Goal: Navigation & Orientation: Find specific page/section

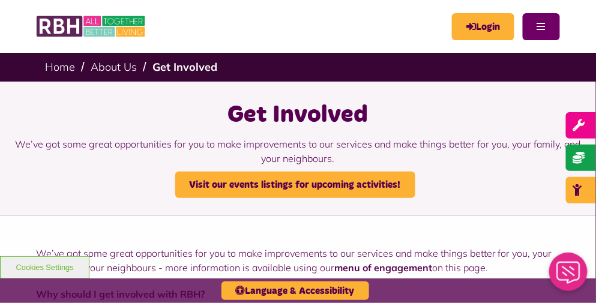
click at [542, 26] on button "Menu" at bounding box center [540, 26] width 37 height 27
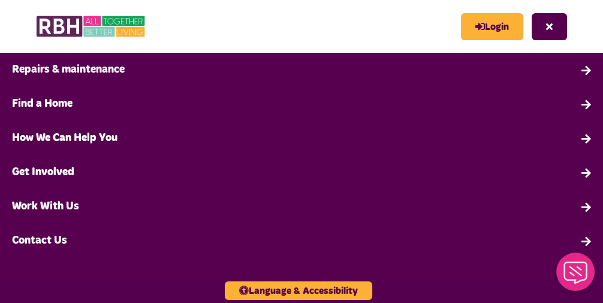
scroll to position [109, 0]
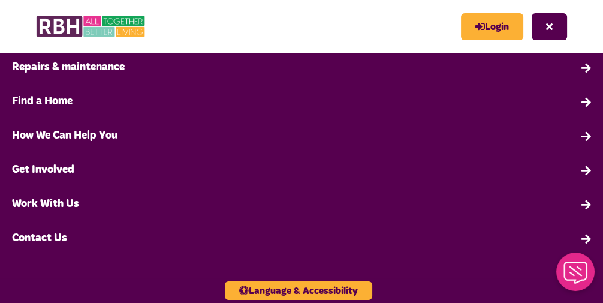
click at [580, 136] on link "How We Can Help You" at bounding box center [301, 136] width 603 height 34
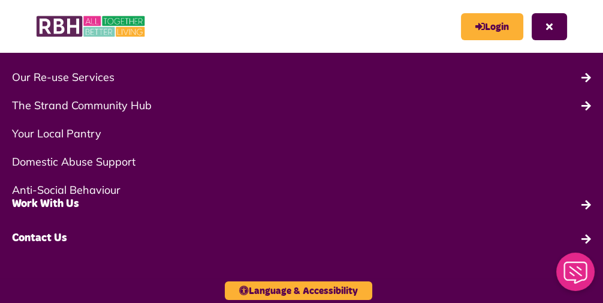
click at [52, 207] on link "Work With Us" at bounding box center [301, 204] width 603 height 34
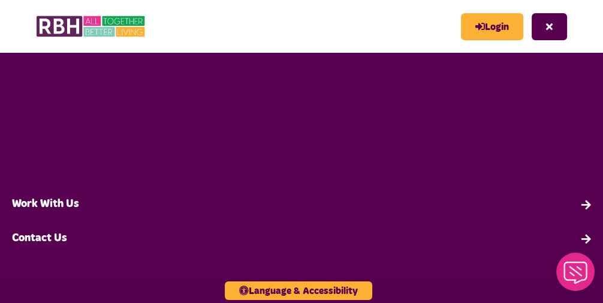
click at [55, 203] on link "Work With Us" at bounding box center [301, 204] width 603 height 34
click at [578, 207] on link "Work With Us" at bounding box center [301, 204] width 603 height 34
click at [578, 204] on link "Work With Us" at bounding box center [301, 204] width 603 height 34
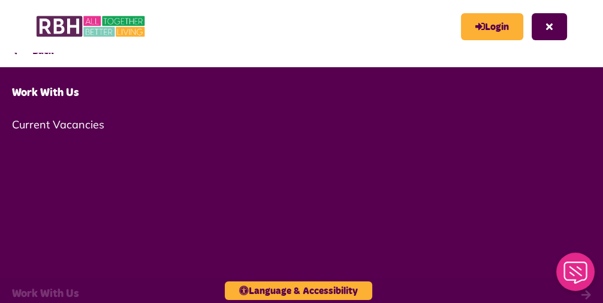
scroll to position [0, 0]
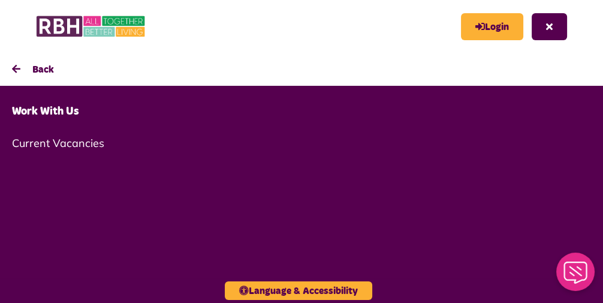
click at [80, 139] on link "Current Vacancies" at bounding box center [301, 143] width 603 height 28
